Goal: Task Accomplishment & Management: Complete application form

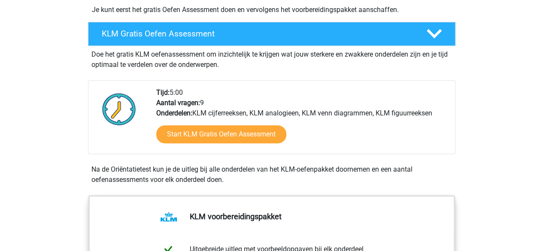
scroll to position [212, 0]
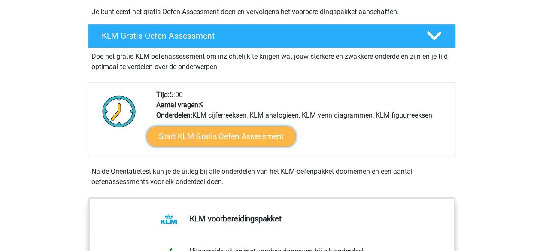
click at [188, 134] on link "Start KLM Gratis Oefen Assessment" at bounding box center [220, 136] width 149 height 21
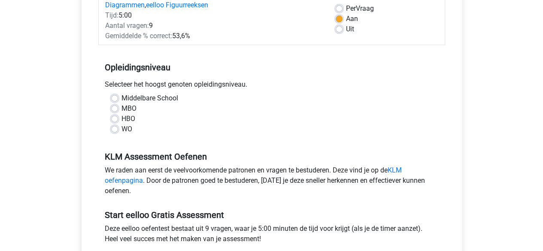
scroll to position [130, 0]
click at [122, 115] on label "HBO" at bounding box center [129, 118] width 14 height 10
click at [115, 115] on input "HBO" at bounding box center [114, 117] width 7 height 9
radio input "true"
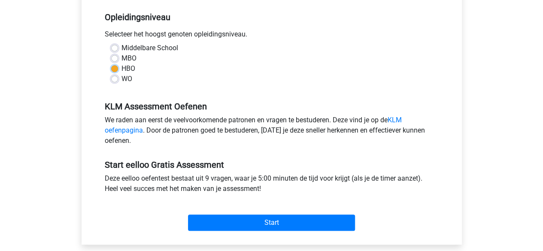
scroll to position [180, 0]
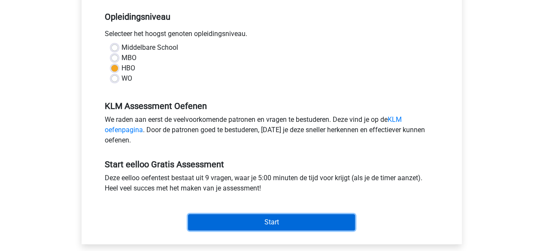
click at [259, 215] on input "Start" at bounding box center [271, 222] width 167 height 16
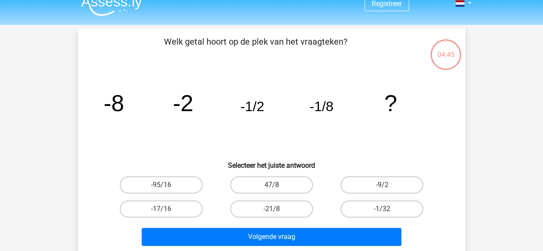
scroll to position [46, 0]
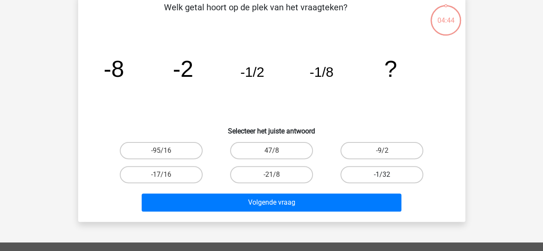
click at [377, 172] on label "-1/32" at bounding box center [382, 174] width 83 height 17
click at [382, 175] on input "-1/32" at bounding box center [385, 178] width 6 height 6
radio input "true"
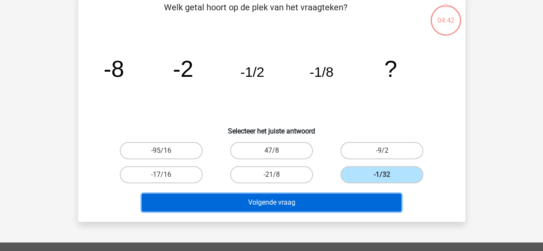
click at [287, 206] on button "Volgende vraag" at bounding box center [272, 203] width 260 height 18
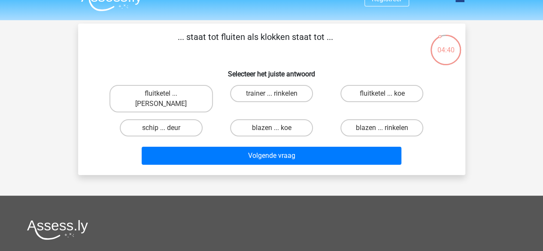
scroll to position [9, 0]
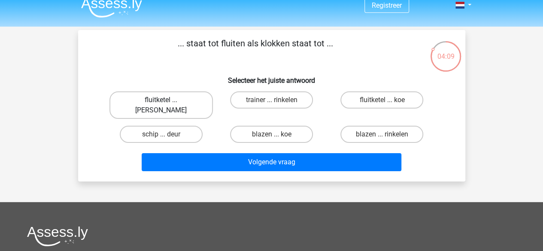
click at [164, 96] on label "fluitketel ... luiden" at bounding box center [160, 104] width 103 height 27
click at [164, 100] on input "fluitketel ... luiden" at bounding box center [164, 103] width 6 height 6
radio input "true"
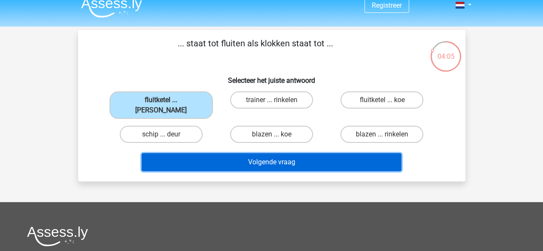
click at [286, 153] on button "Volgende vraag" at bounding box center [272, 162] width 260 height 18
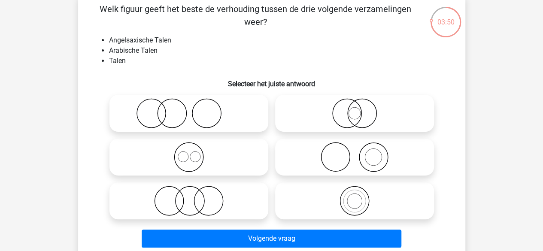
scroll to position [45, 0]
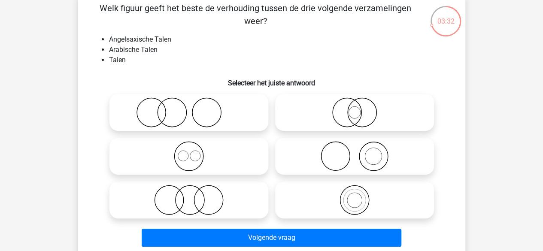
click at [188, 160] on icon at bounding box center [189, 156] width 152 height 30
click at [189, 152] on input "radio" at bounding box center [192, 149] width 6 height 6
radio input "true"
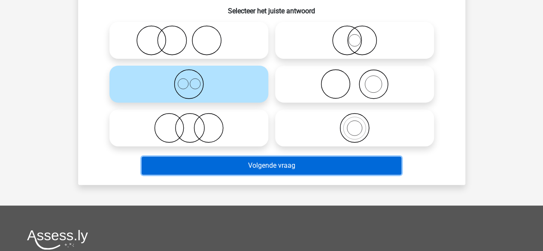
click at [268, 171] on button "Volgende vraag" at bounding box center [272, 166] width 260 height 18
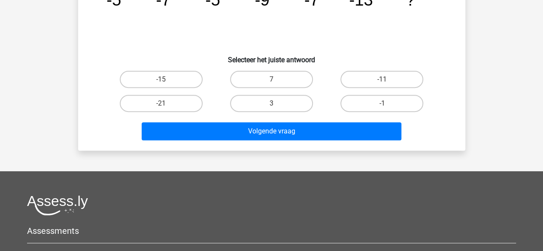
scroll to position [40, 0]
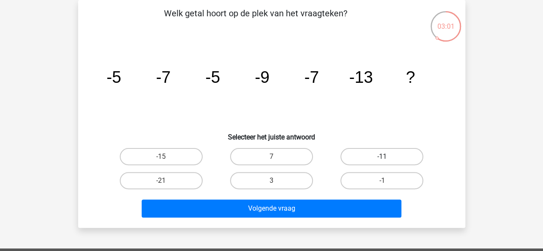
click at [377, 163] on label "-11" at bounding box center [382, 156] width 83 height 17
click at [382, 162] on input "-11" at bounding box center [385, 160] width 6 height 6
radio input "true"
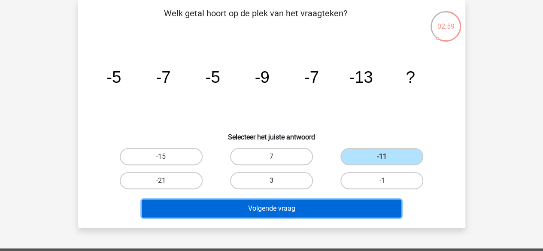
click at [259, 209] on button "Volgende vraag" at bounding box center [272, 209] width 260 height 18
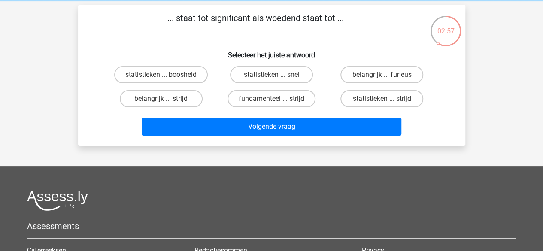
scroll to position [34, 0]
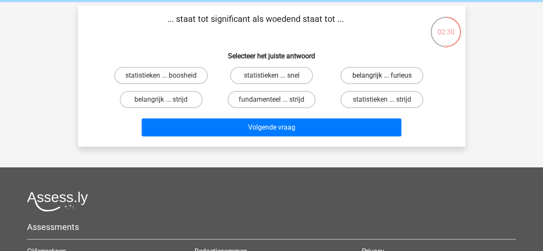
click at [397, 74] on label "belangrijk ... furieus" at bounding box center [382, 75] width 83 height 17
click at [388, 76] on input "belangrijk ... furieus" at bounding box center [385, 79] width 6 height 6
radio input "true"
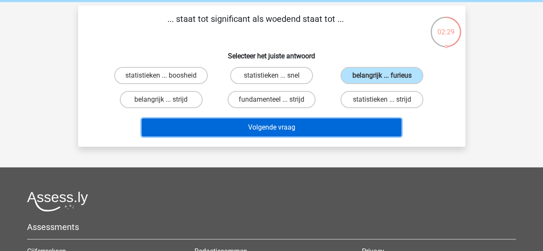
click at [307, 134] on button "Volgende vraag" at bounding box center [272, 128] width 260 height 18
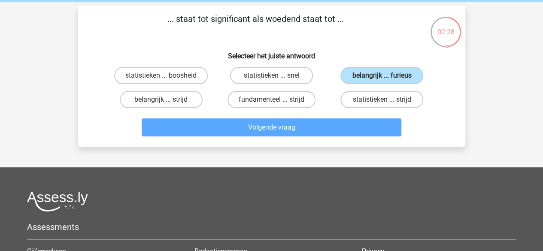
scroll to position [40, 0]
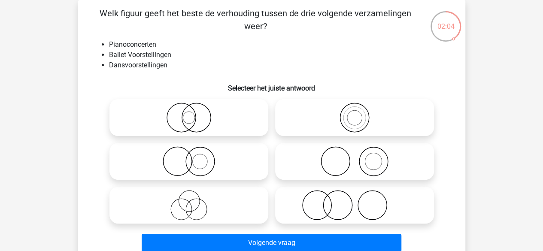
click at [209, 207] on icon at bounding box center [189, 205] width 152 height 30
click at [195, 201] on input "radio" at bounding box center [192, 198] width 6 height 6
radio input "true"
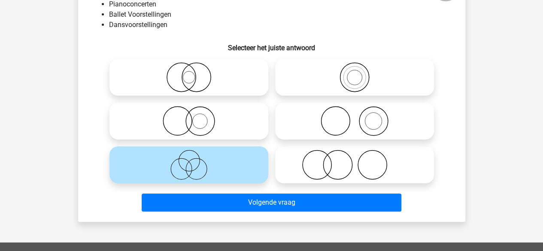
scroll to position [82, 0]
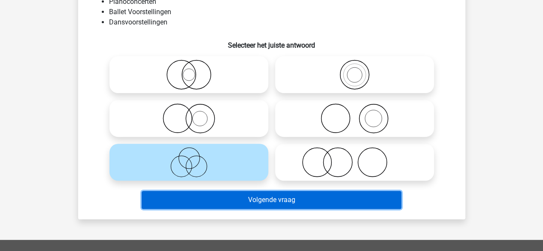
click at [275, 196] on button "Volgende vraag" at bounding box center [272, 200] width 260 height 18
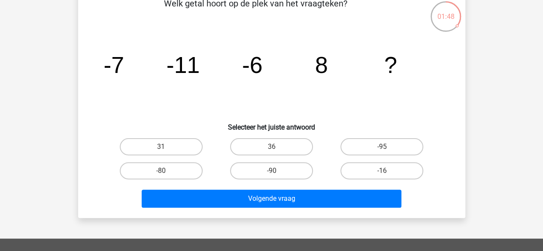
scroll to position [45, 0]
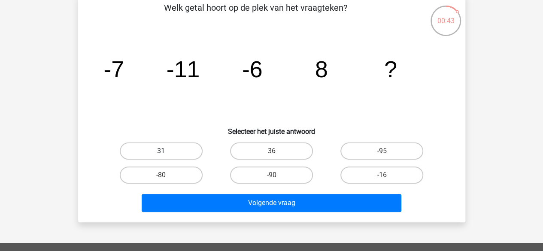
click at [172, 155] on label "31" at bounding box center [161, 151] width 83 height 17
click at [167, 155] on input "31" at bounding box center [164, 154] width 6 height 6
radio input "true"
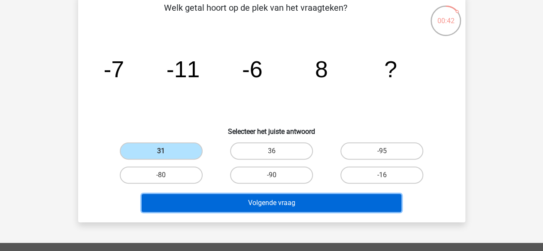
click at [229, 206] on button "Volgende vraag" at bounding box center [272, 203] width 260 height 18
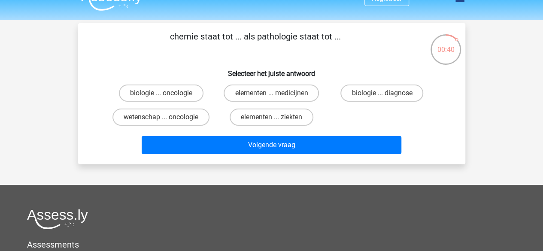
scroll to position [16, 0]
click at [188, 117] on label "wetenschap ... oncologie" at bounding box center [161, 117] width 97 height 17
click at [167, 117] on input "wetenschap ... oncologie" at bounding box center [164, 120] width 6 height 6
radio input "true"
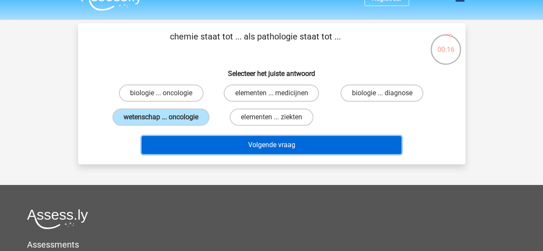
click at [244, 147] on button "Volgende vraag" at bounding box center [272, 145] width 260 height 18
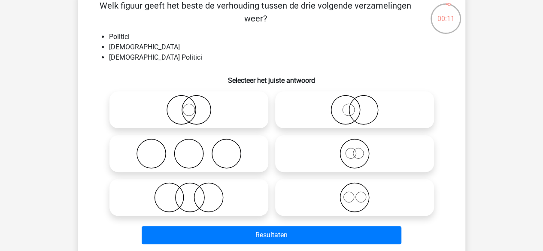
scroll to position [48, 0]
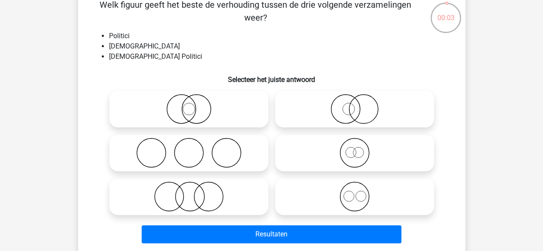
click at [213, 112] on icon at bounding box center [189, 109] width 152 height 30
click at [195, 105] on input "radio" at bounding box center [192, 102] width 6 height 6
radio input "true"
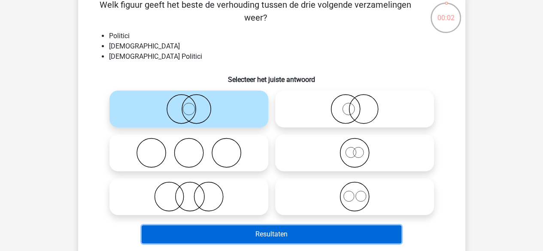
click at [243, 229] on button "Resultaten" at bounding box center [272, 234] width 260 height 18
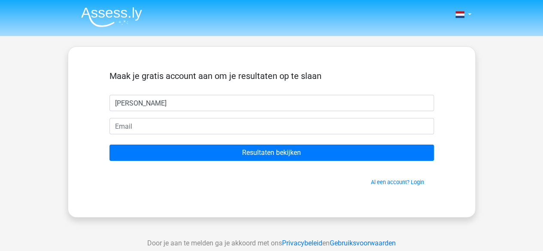
type input "[PERSON_NAME]"
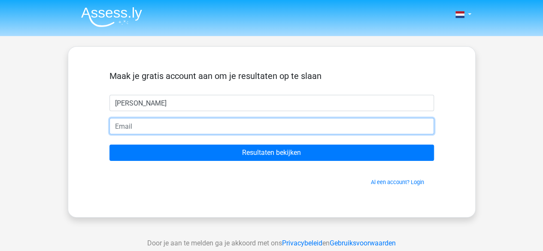
click at [295, 124] on input "email" at bounding box center [271, 126] width 325 height 16
type input "H"
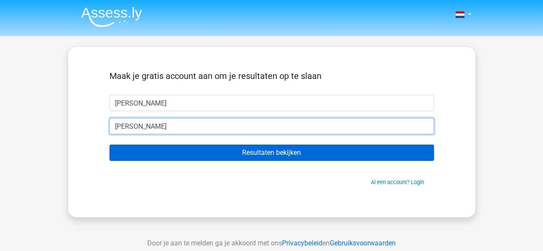
type input "[PERSON_NAME][EMAIL_ADDRESS][DOMAIN_NAME]"
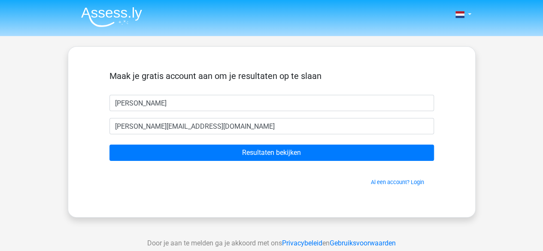
click at [260, 162] on form "Maak je gratis account aan om je resultaten op te slaan Jonas jonashendriks@out…" at bounding box center [271, 129] width 325 height 116
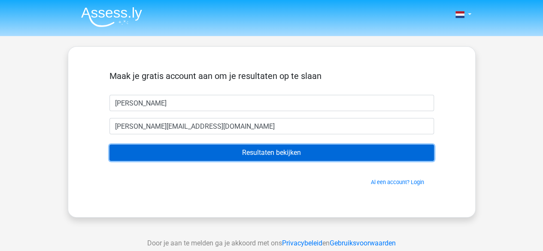
click at [265, 153] on input "Resultaten bekijken" at bounding box center [271, 153] width 325 height 16
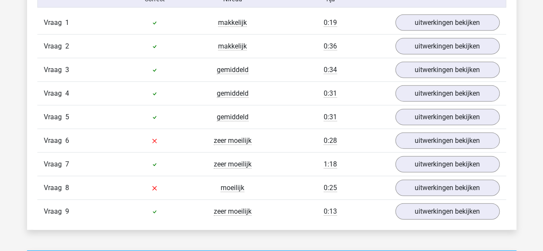
scroll to position [926, 0]
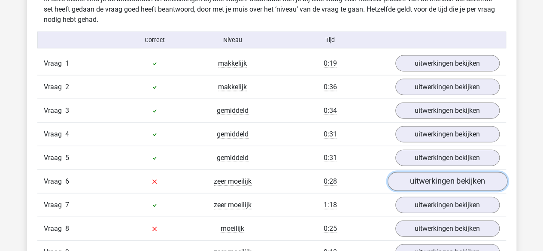
click at [412, 183] on link "uitwerkingen bekijken" at bounding box center [447, 181] width 120 height 19
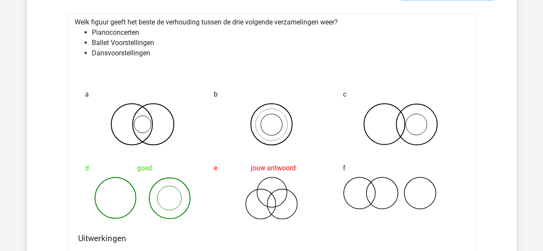
scroll to position [1002, 0]
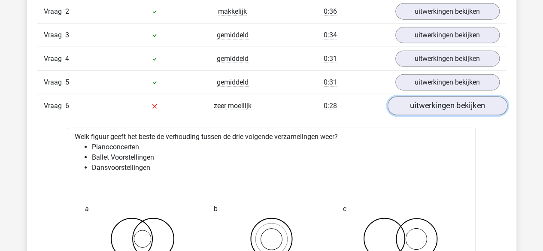
click at [408, 102] on link "uitwerkingen bekijken" at bounding box center [447, 106] width 120 height 19
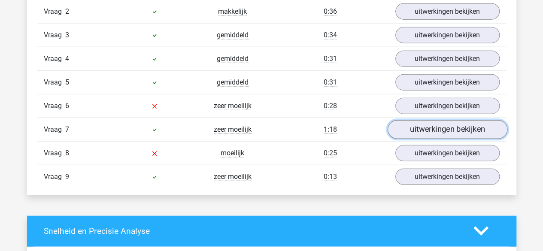
click at [407, 127] on link "uitwerkingen bekijken" at bounding box center [447, 129] width 120 height 19
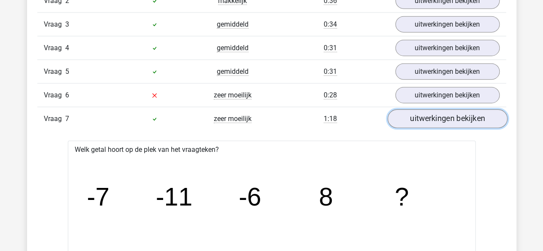
scroll to position [1011, 0]
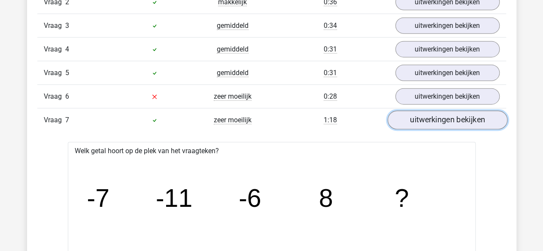
click at [422, 125] on link "uitwerkingen bekijken" at bounding box center [447, 120] width 120 height 19
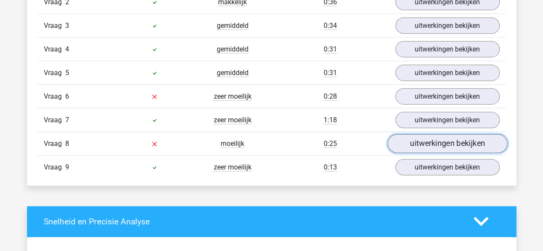
click at [428, 140] on link "uitwerkingen bekijken" at bounding box center [447, 143] width 120 height 19
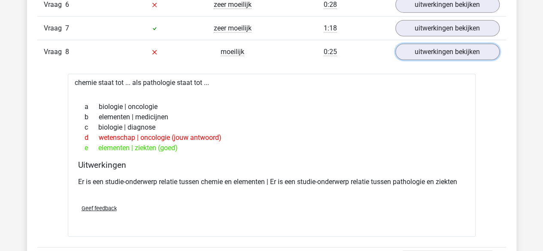
scroll to position [1065, 0]
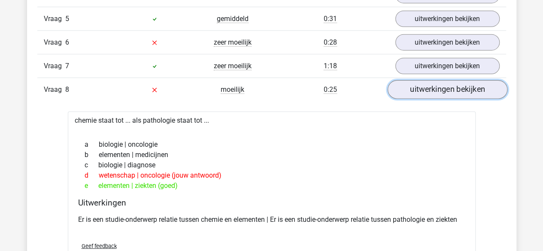
click at [461, 86] on link "uitwerkingen bekijken" at bounding box center [447, 89] width 120 height 19
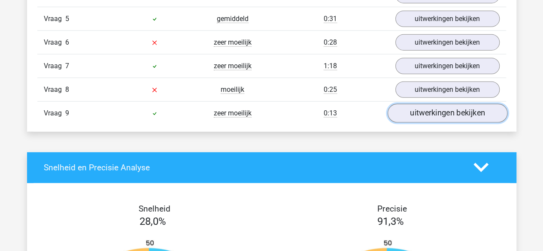
click at [450, 104] on link "uitwerkingen bekijken" at bounding box center [447, 113] width 120 height 19
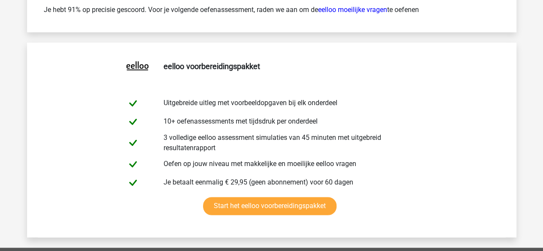
scroll to position [2211, 0]
